Goal: Information Seeking & Learning: Learn about a topic

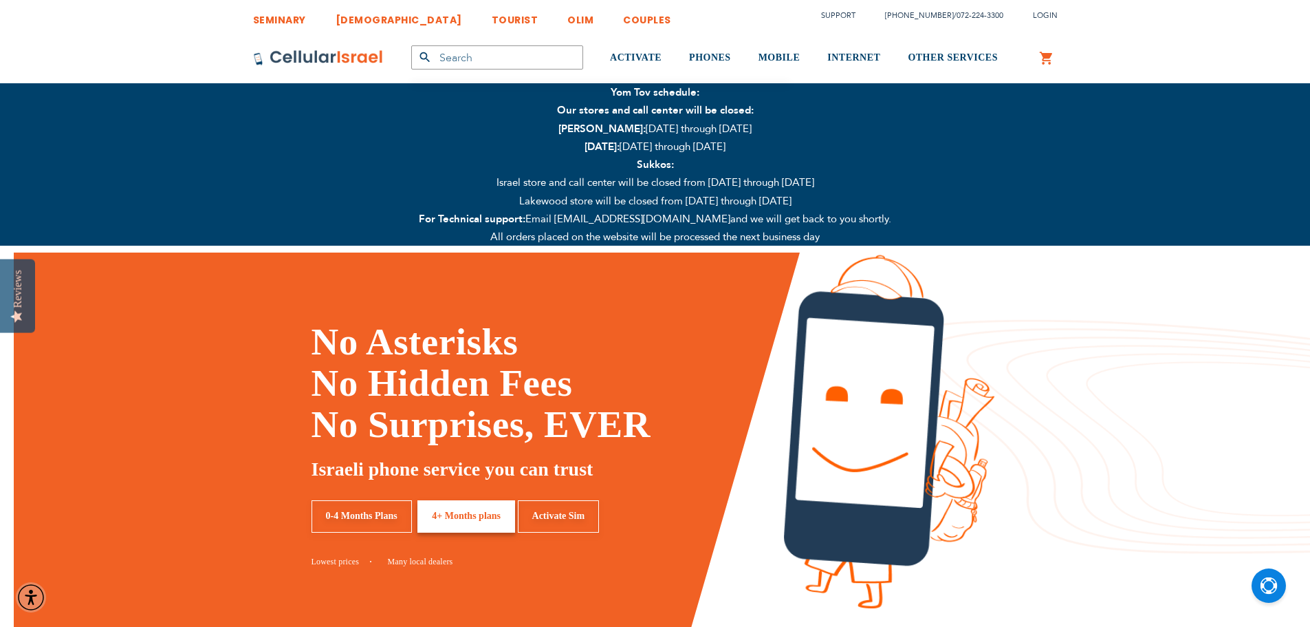
type input "Imarilus"
click at [475, 61] on input "text" at bounding box center [497, 57] width 172 height 24
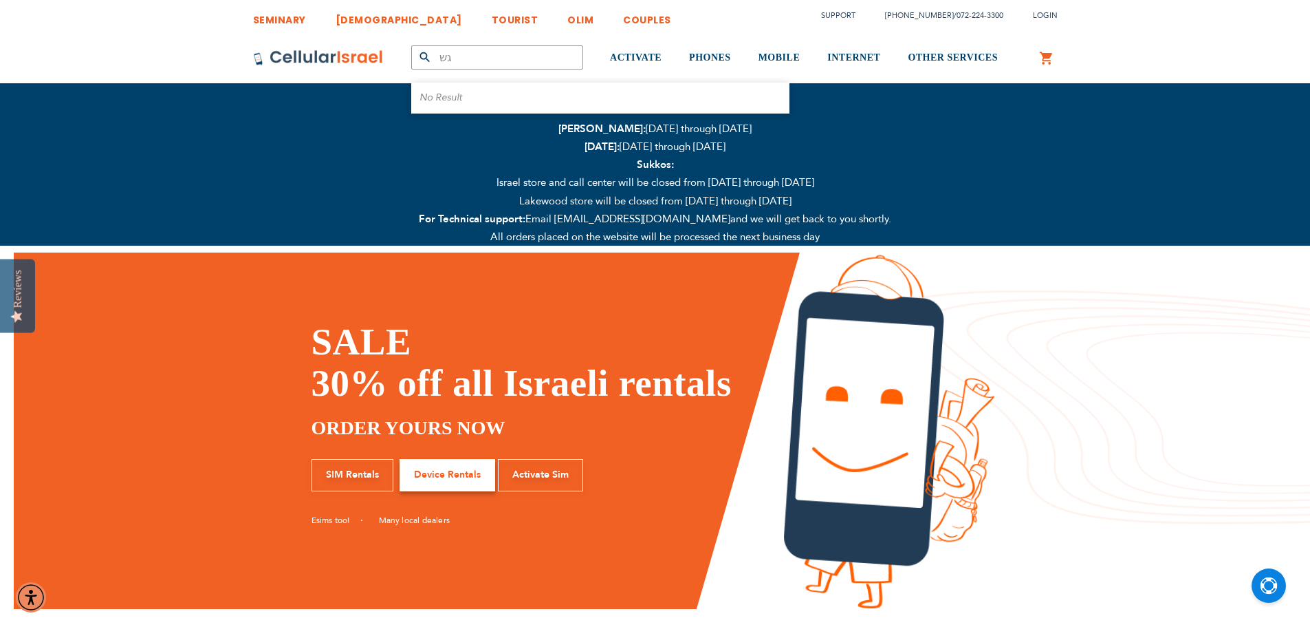
type input "ג"
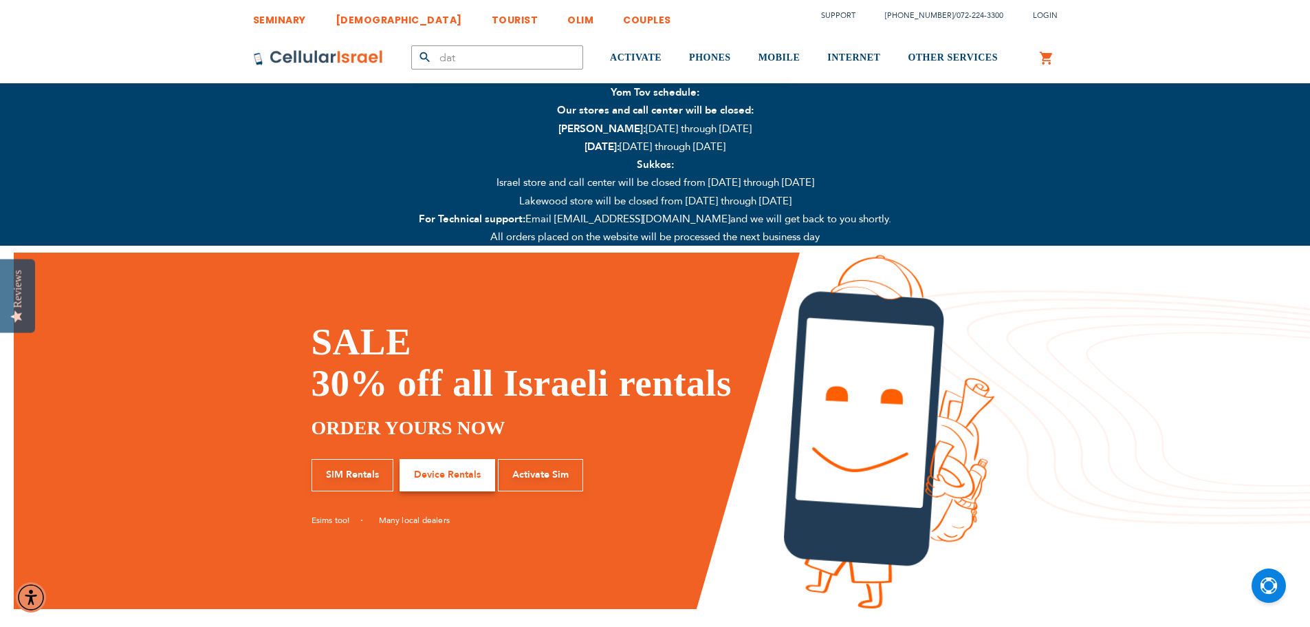
type input "data"
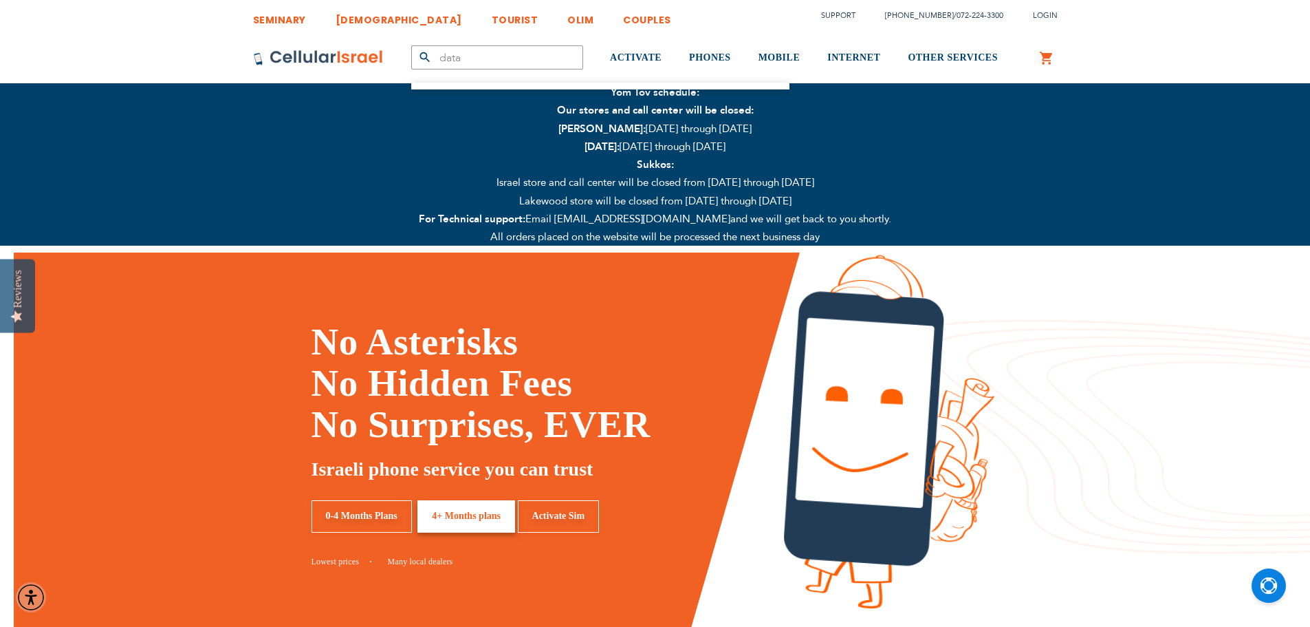
drag, startPoint x: 466, startPoint y: 59, endPoint x: 424, endPoint y: 56, distance: 42.8
click at [424, 56] on form "data Products No Result" at bounding box center [497, 57] width 172 height 24
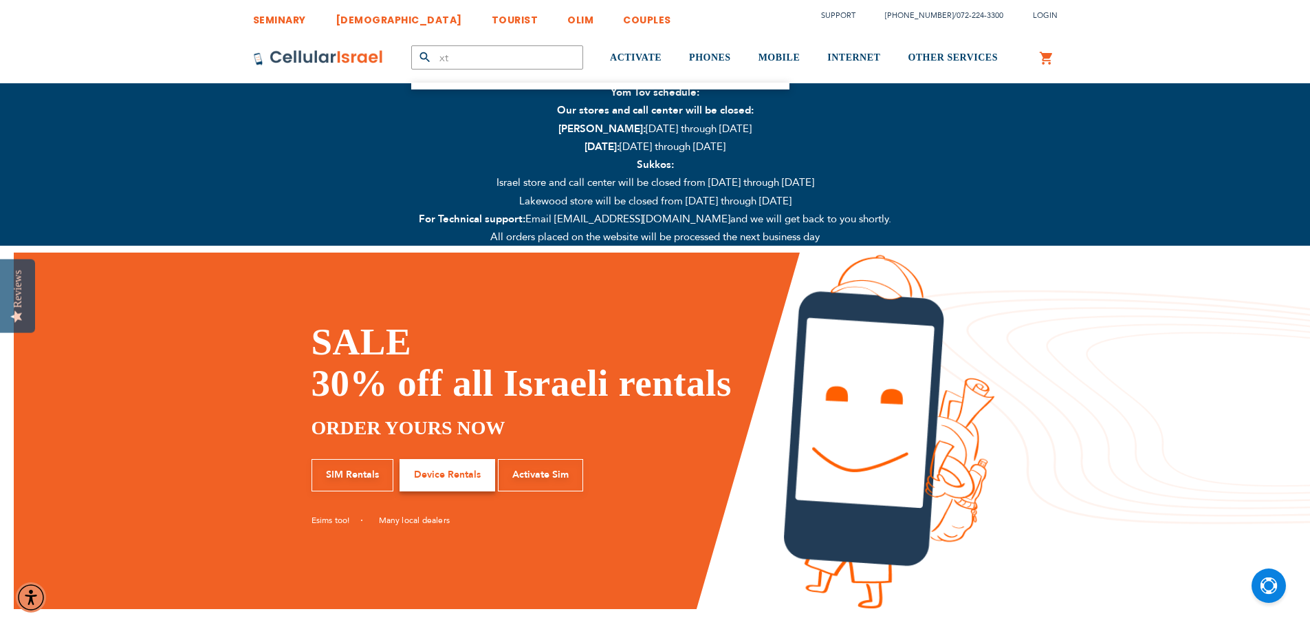
type input "x"
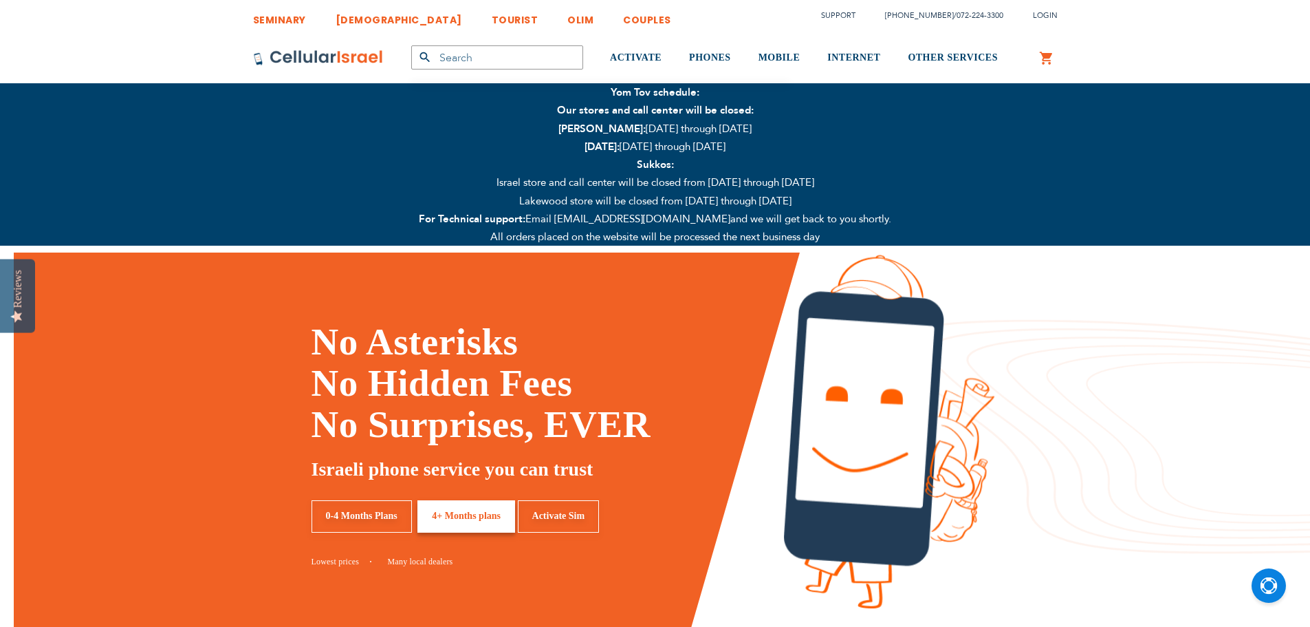
type input "Imarilus"
click at [496, 62] on input "text" at bounding box center [497, 57] width 172 height 24
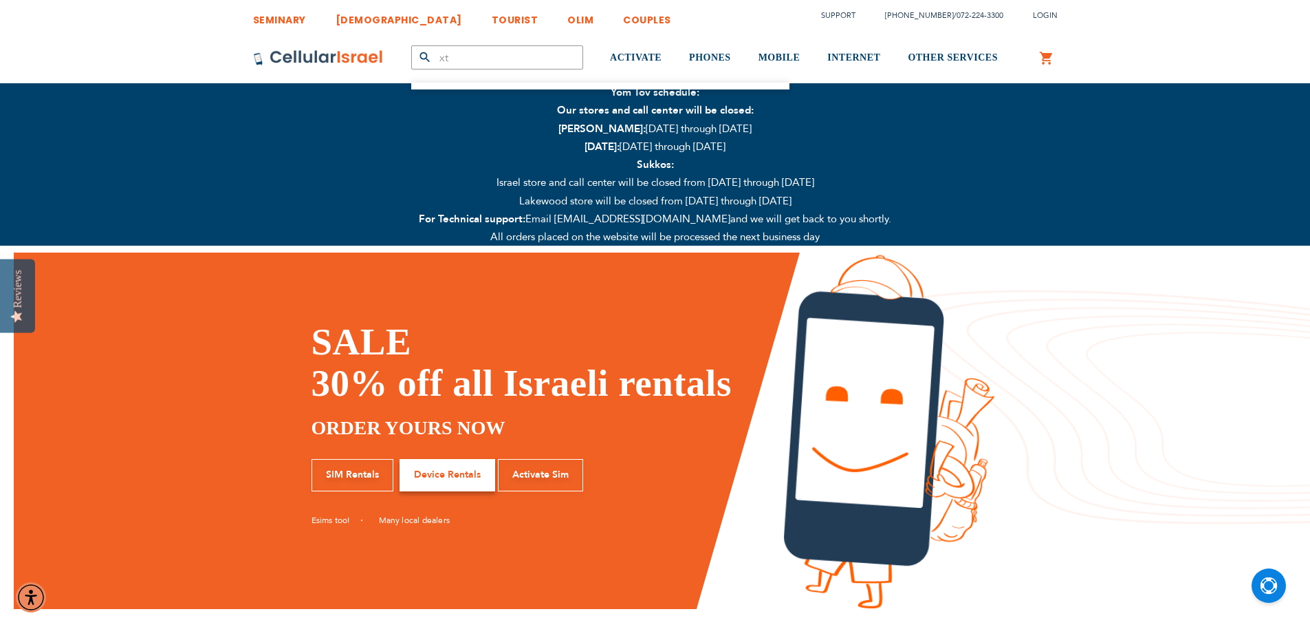
type input "x"
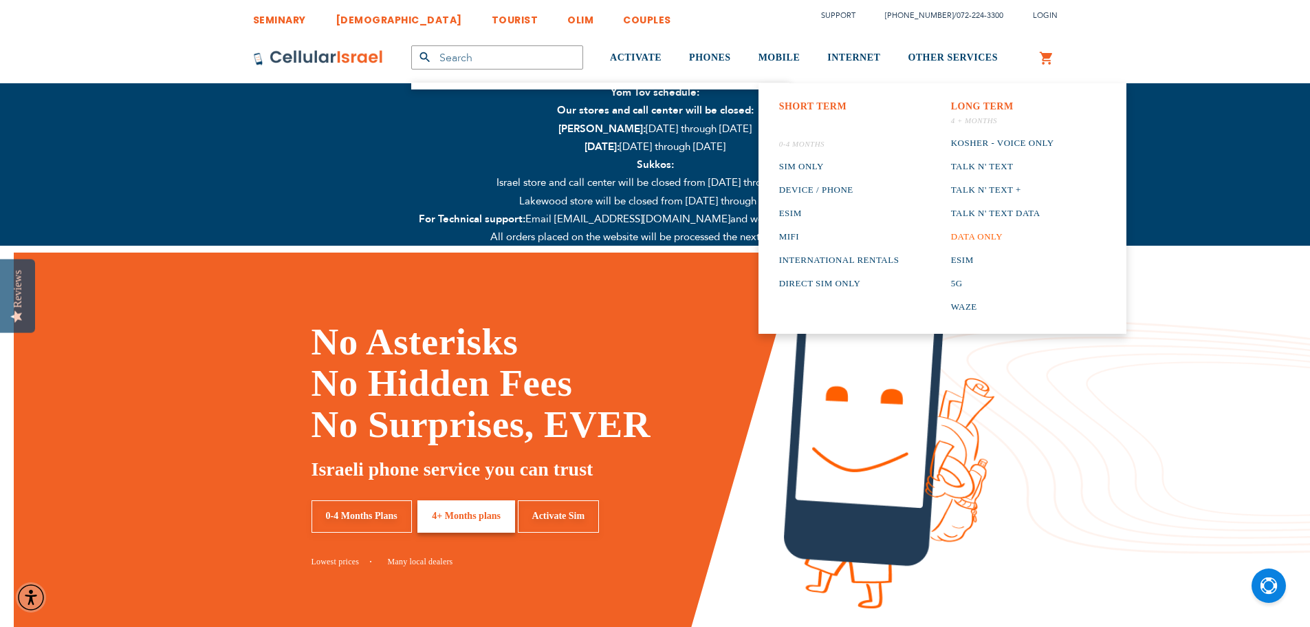
click at [981, 235] on link "Data only" at bounding box center [1002, 236] width 103 height 23
